Goal: Transaction & Acquisition: Book appointment/travel/reservation

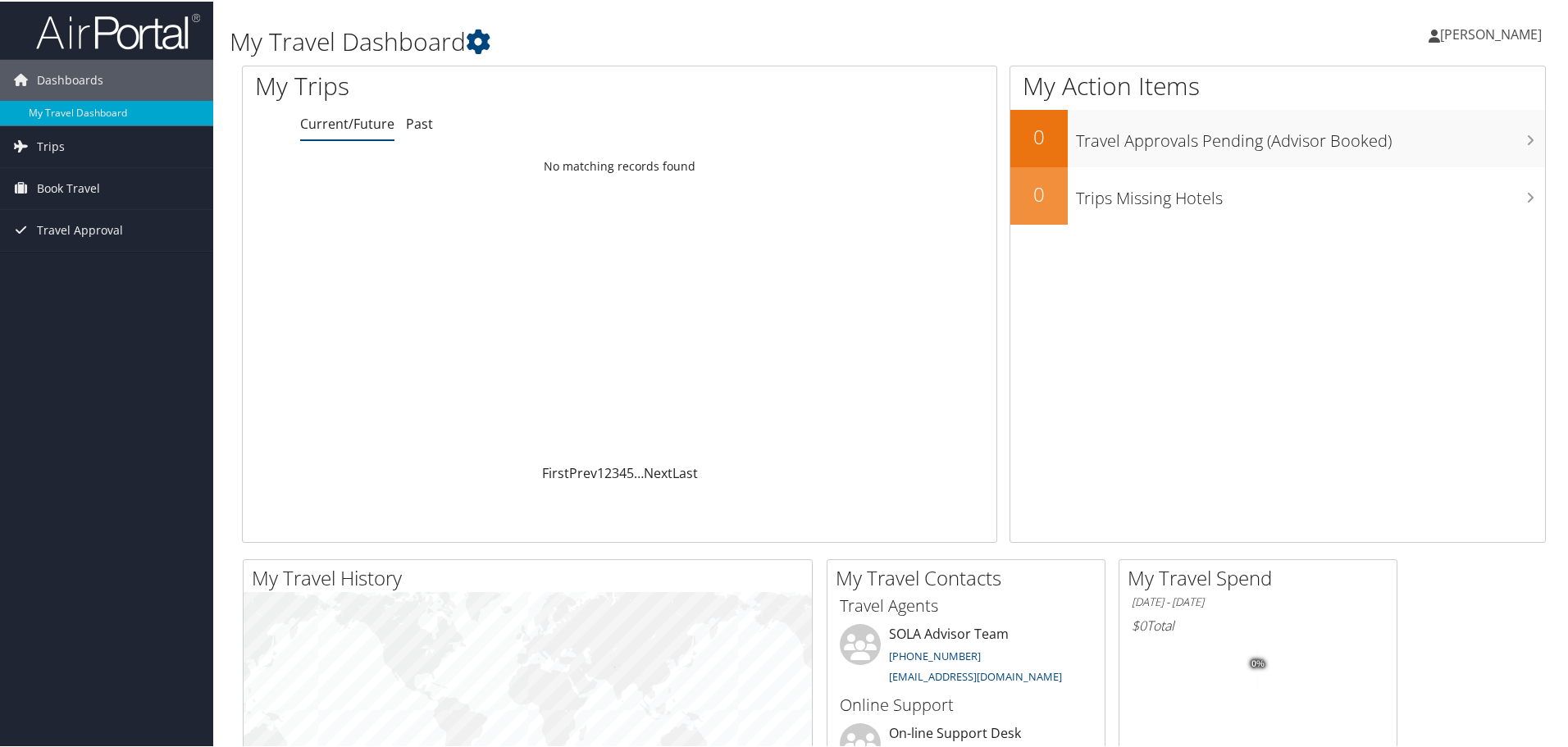
click at [56, 191] on span "Book Travel" at bounding box center [68, 186] width 63 height 41
click at [94, 253] on link "Book/Manage Online Trips" at bounding box center [106, 244] width 213 height 24
